Goal: Find specific page/section: Find specific page/section

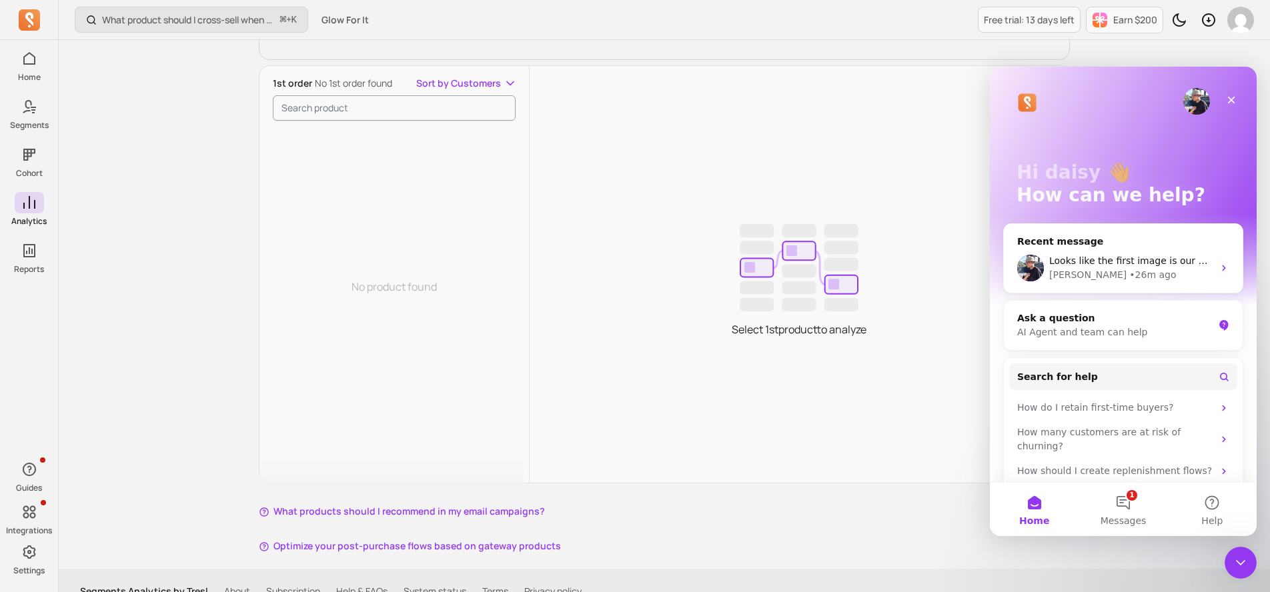
scroll to position [262, 0]
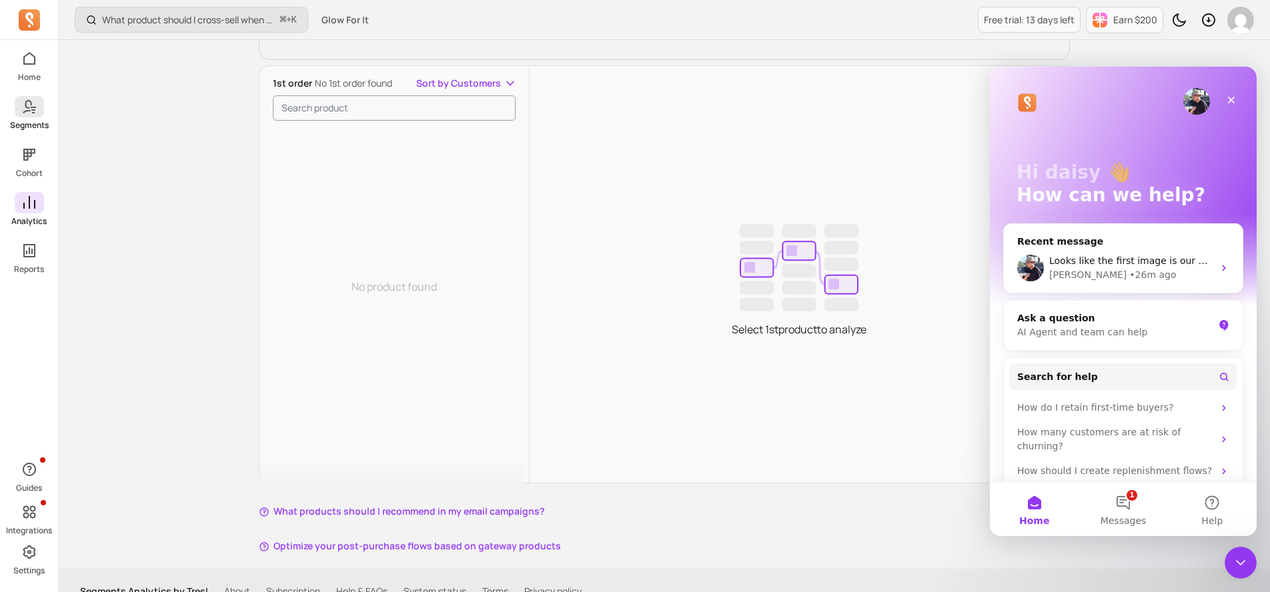
click at [31, 123] on p "Segments" at bounding box center [29, 125] width 39 height 11
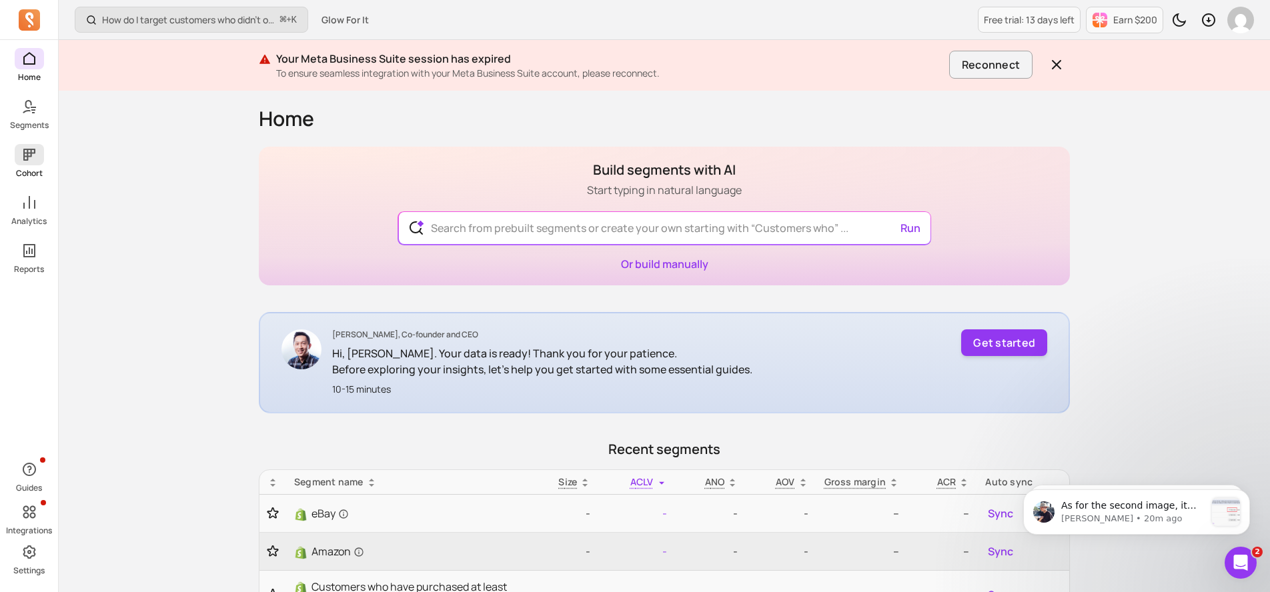
click at [37, 157] on span at bounding box center [29, 154] width 29 height 21
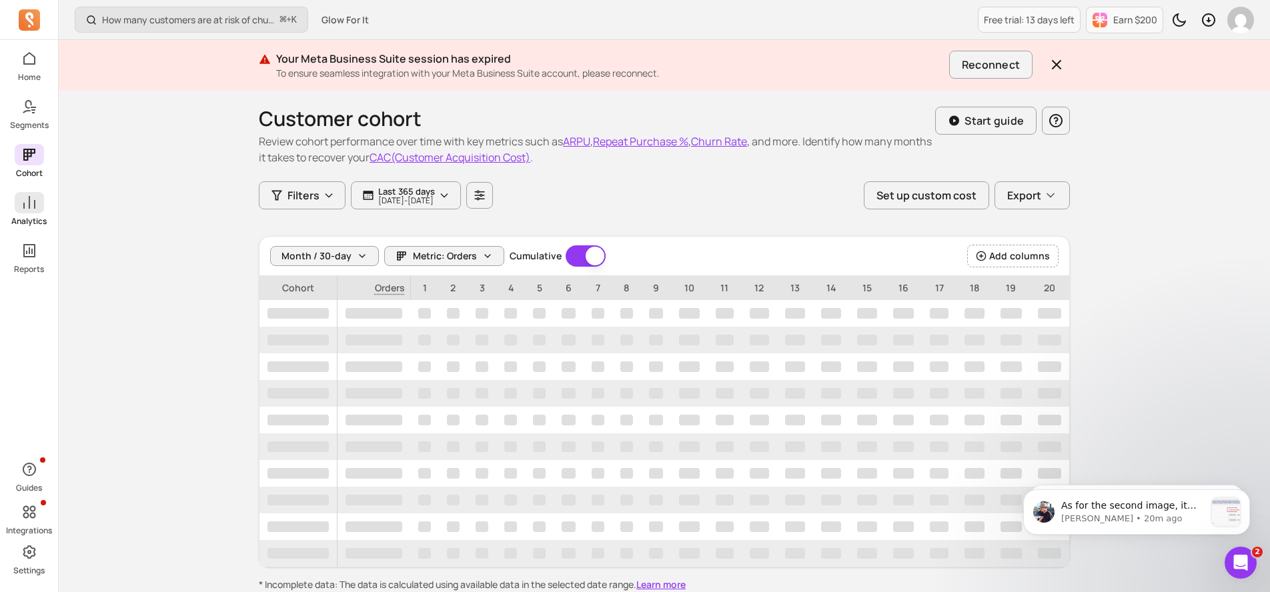
click at [30, 208] on icon at bounding box center [29, 203] width 16 height 16
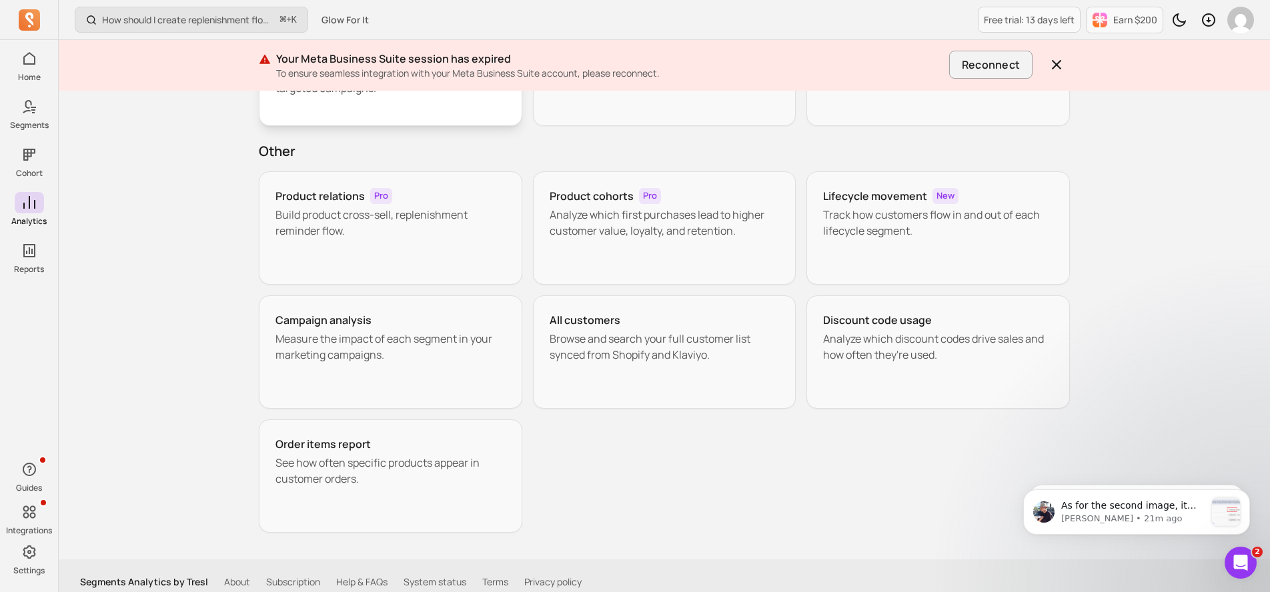
scroll to position [195, 0]
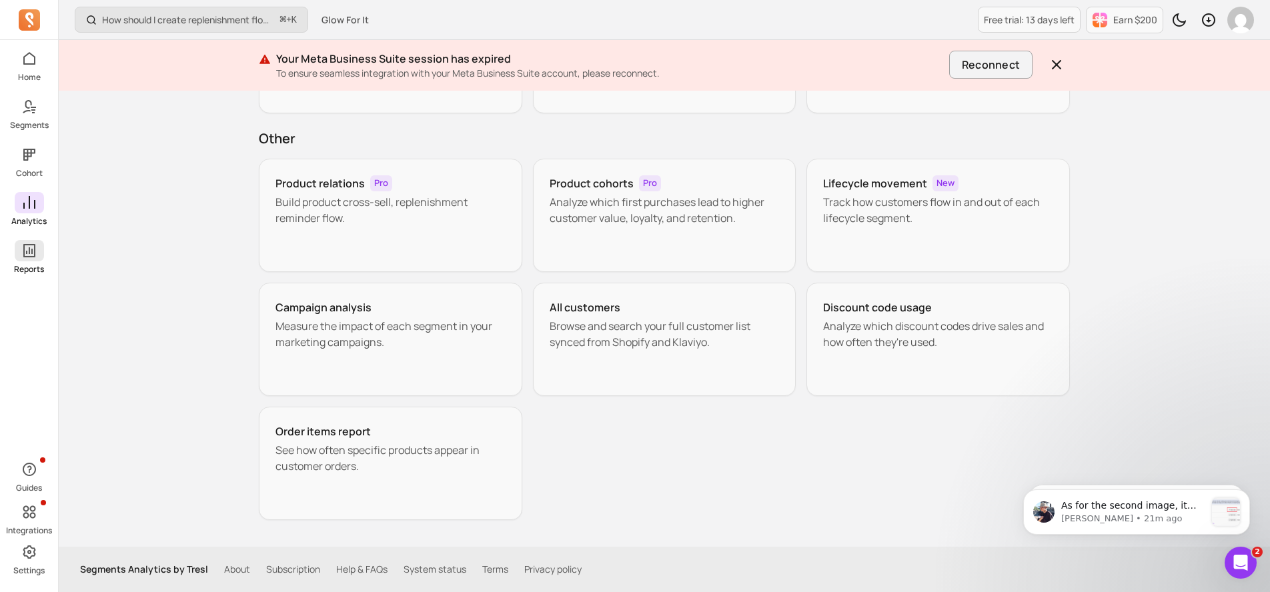
click at [38, 254] on span at bounding box center [29, 250] width 29 height 21
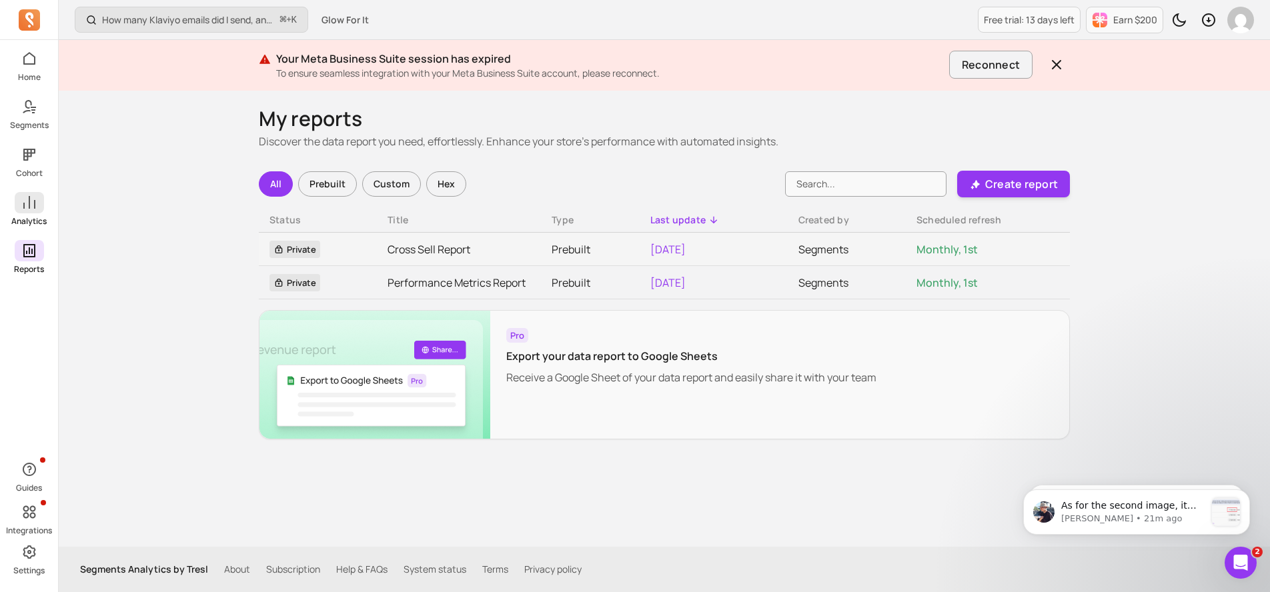
click at [23, 211] on span at bounding box center [29, 202] width 29 height 21
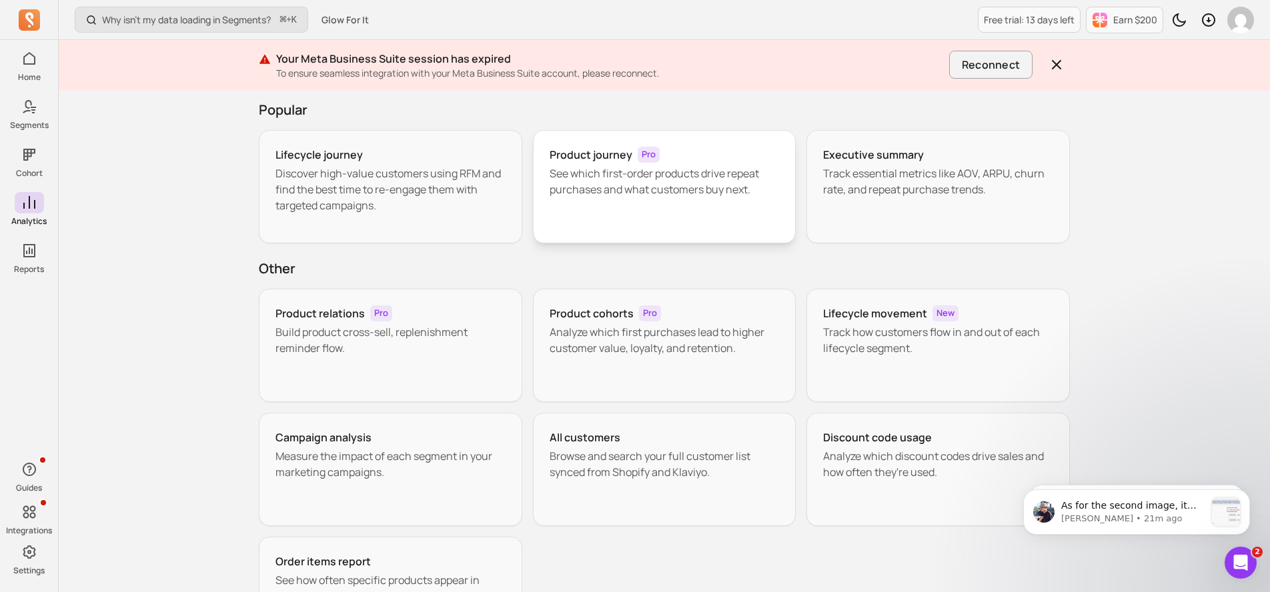
scroll to position [64, 0]
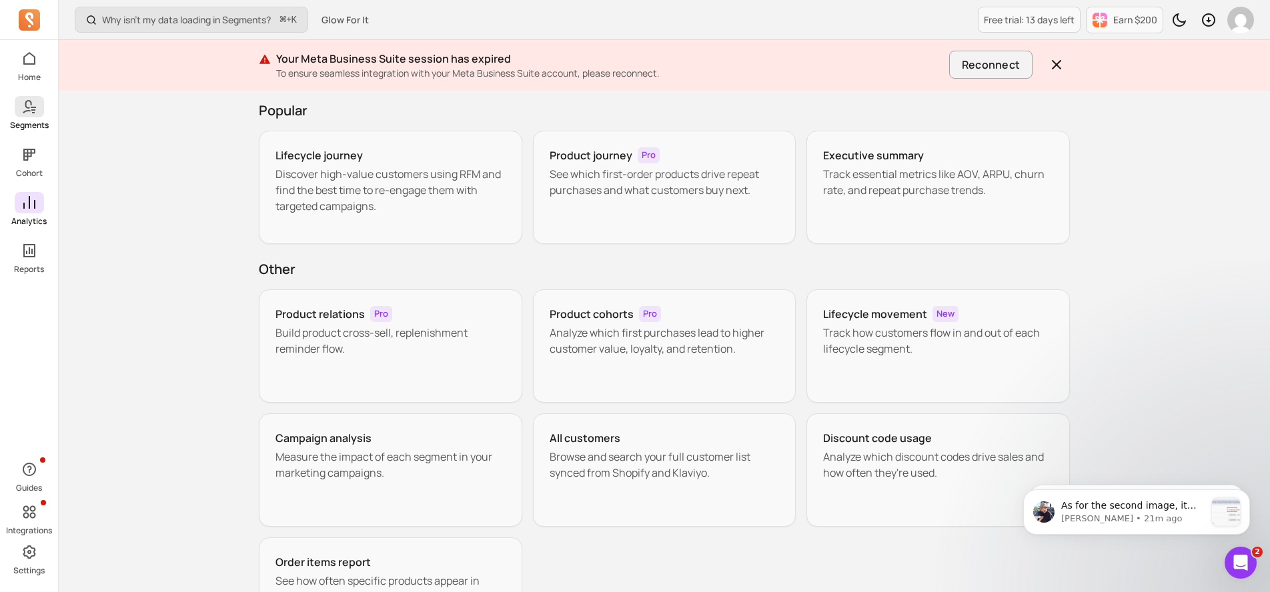
click at [49, 101] on link "Segments" at bounding box center [29, 113] width 58 height 35
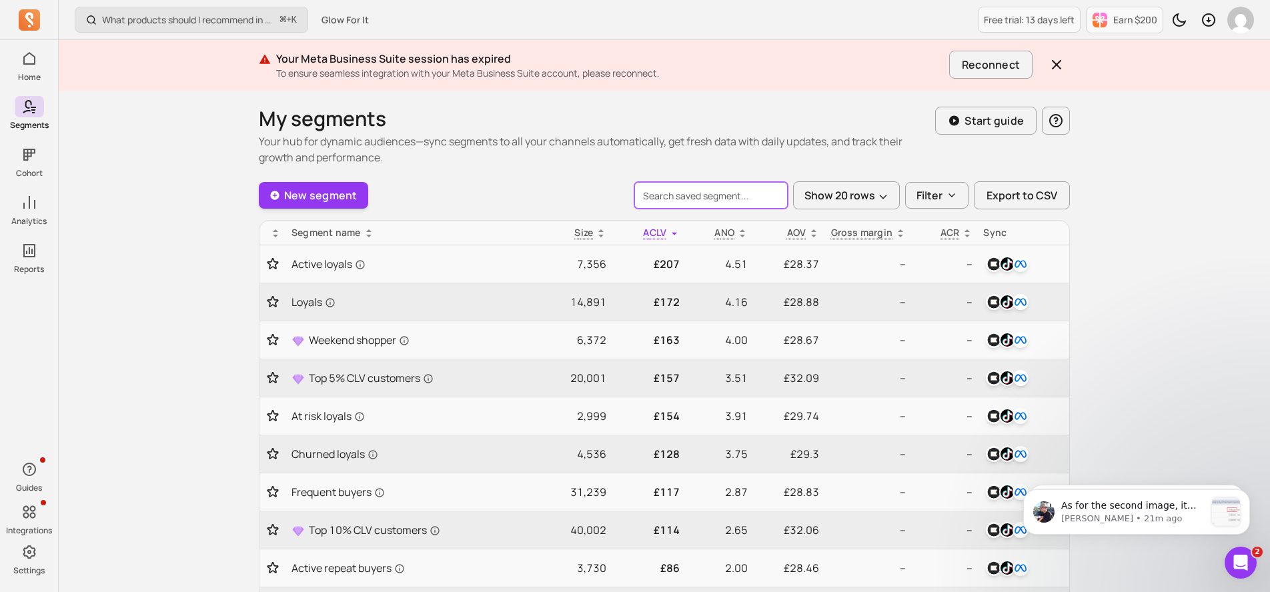
click at [675, 201] on input "search" at bounding box center [711, 195] width 153 height 27
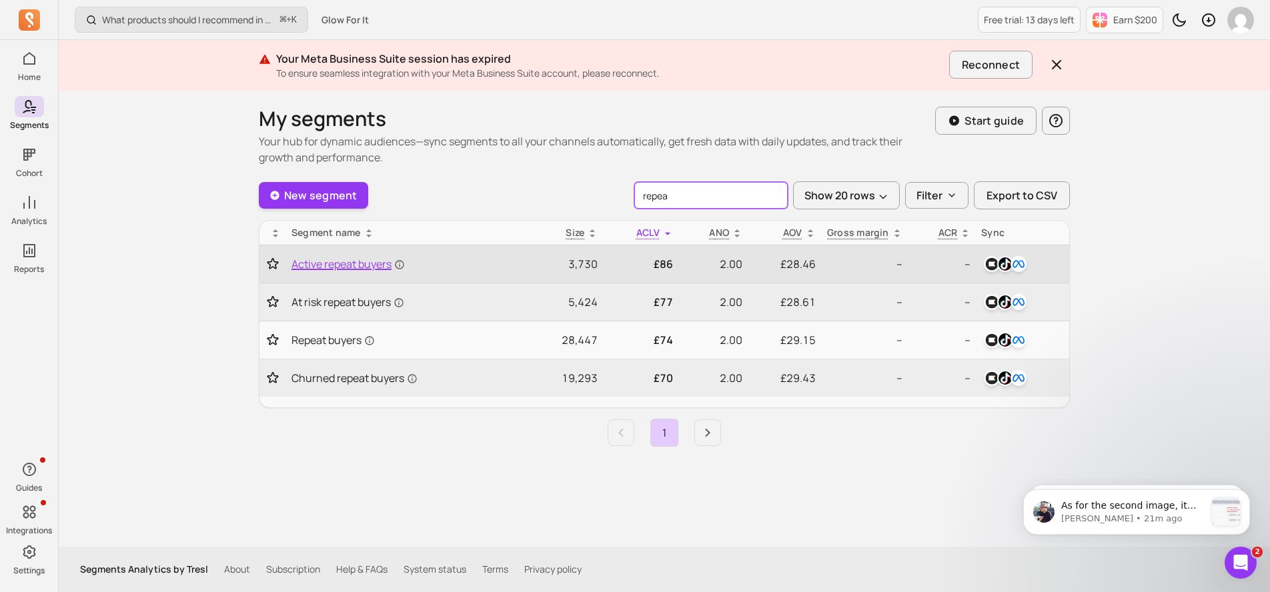
type input "repea"
click at [353, 268] on span "Active repeat buyers" at bounding box center [348, 264] width 113 height 16
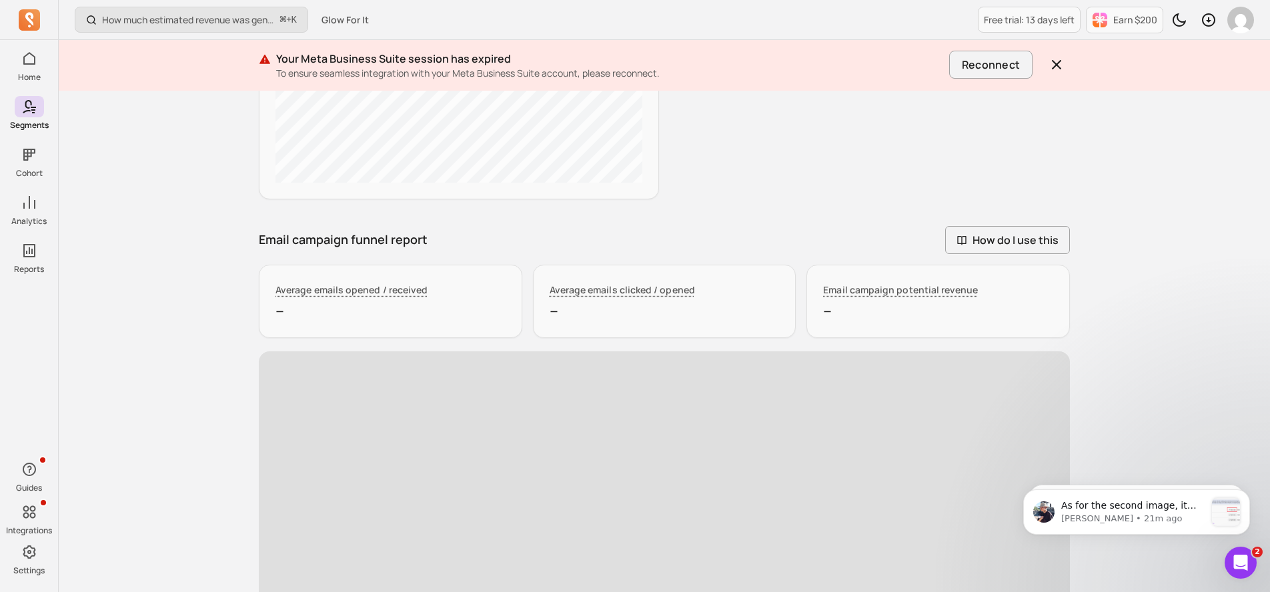
scroll to position [965, 0]
